Goal: Task Accomplishment & Management: Use online tool/utility

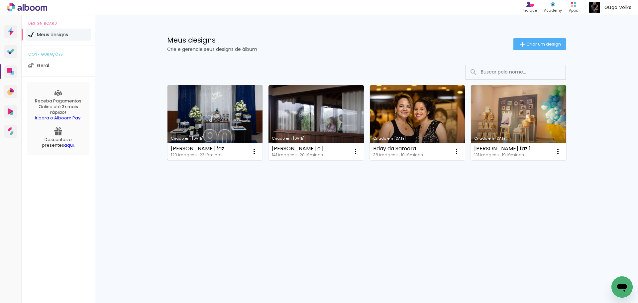
click at [188, 127] on link "Criado em [DATE]" at bounding box center [215, 122] width 95 height 75
